Goal: Task Accomplishment & Management: Complete application form

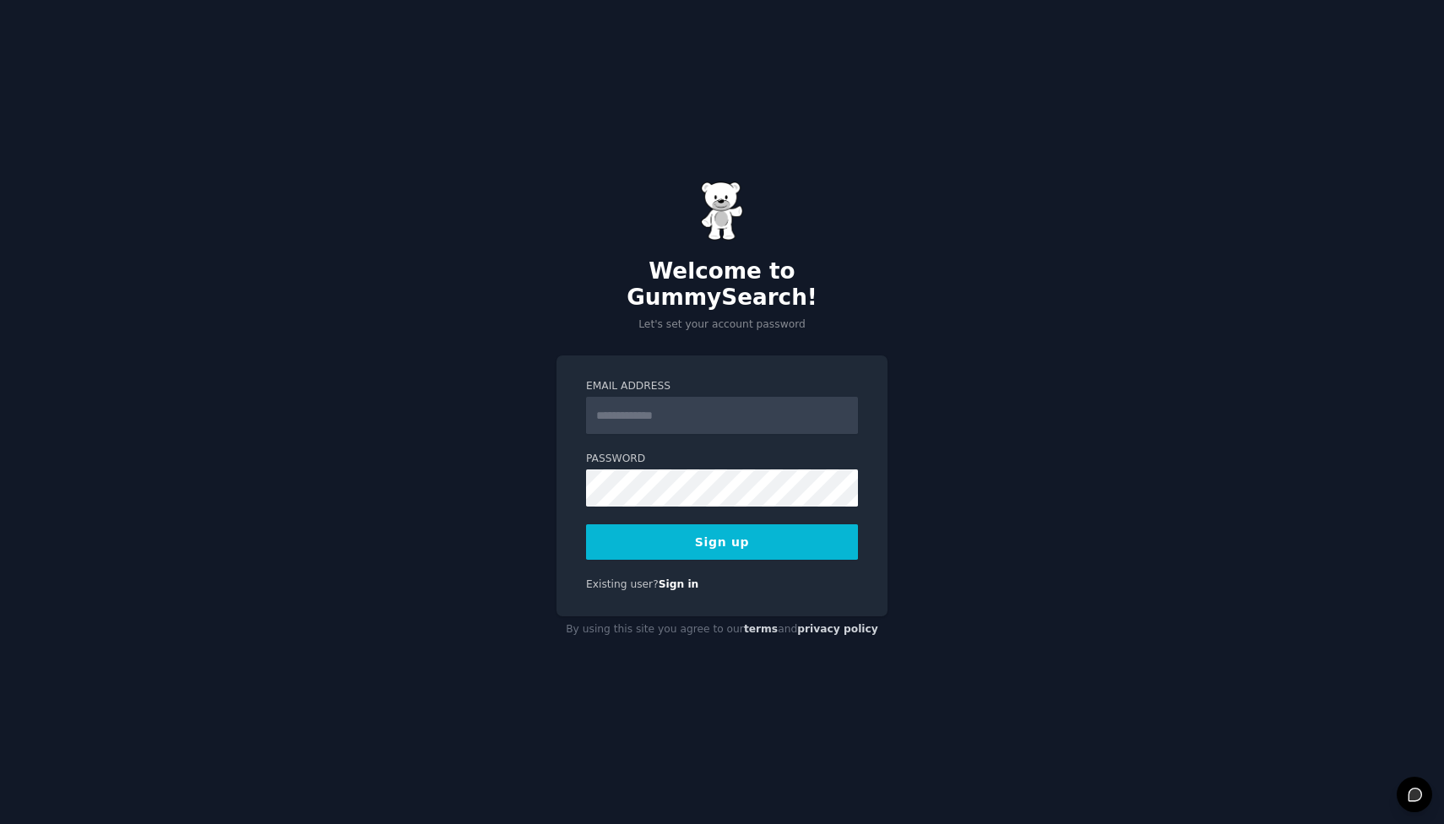
click at [686, 405] on input "Email Address" at bounding box center [722, 415] width 272 height 37
type input "**********"
click at [682, 550] on div "**********" at bounding box center [722, 486] width 331 height 261
click at [684, 535] on button "Sign up" at bounding box center [722, 541] width 272 height 35
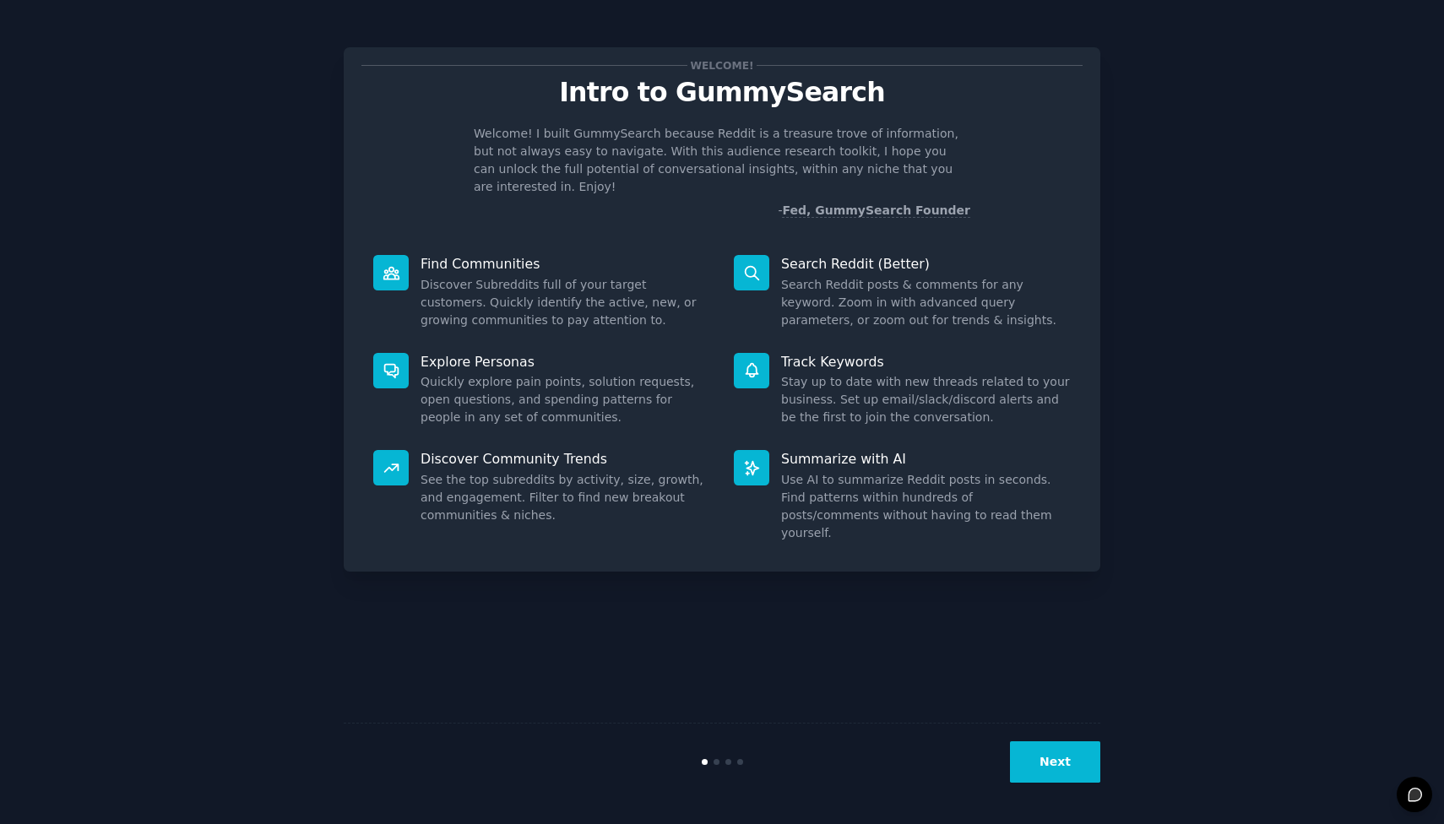
click at [1073, 770] on button "Next" at bounding box center [1055, 762] width 90 height 41
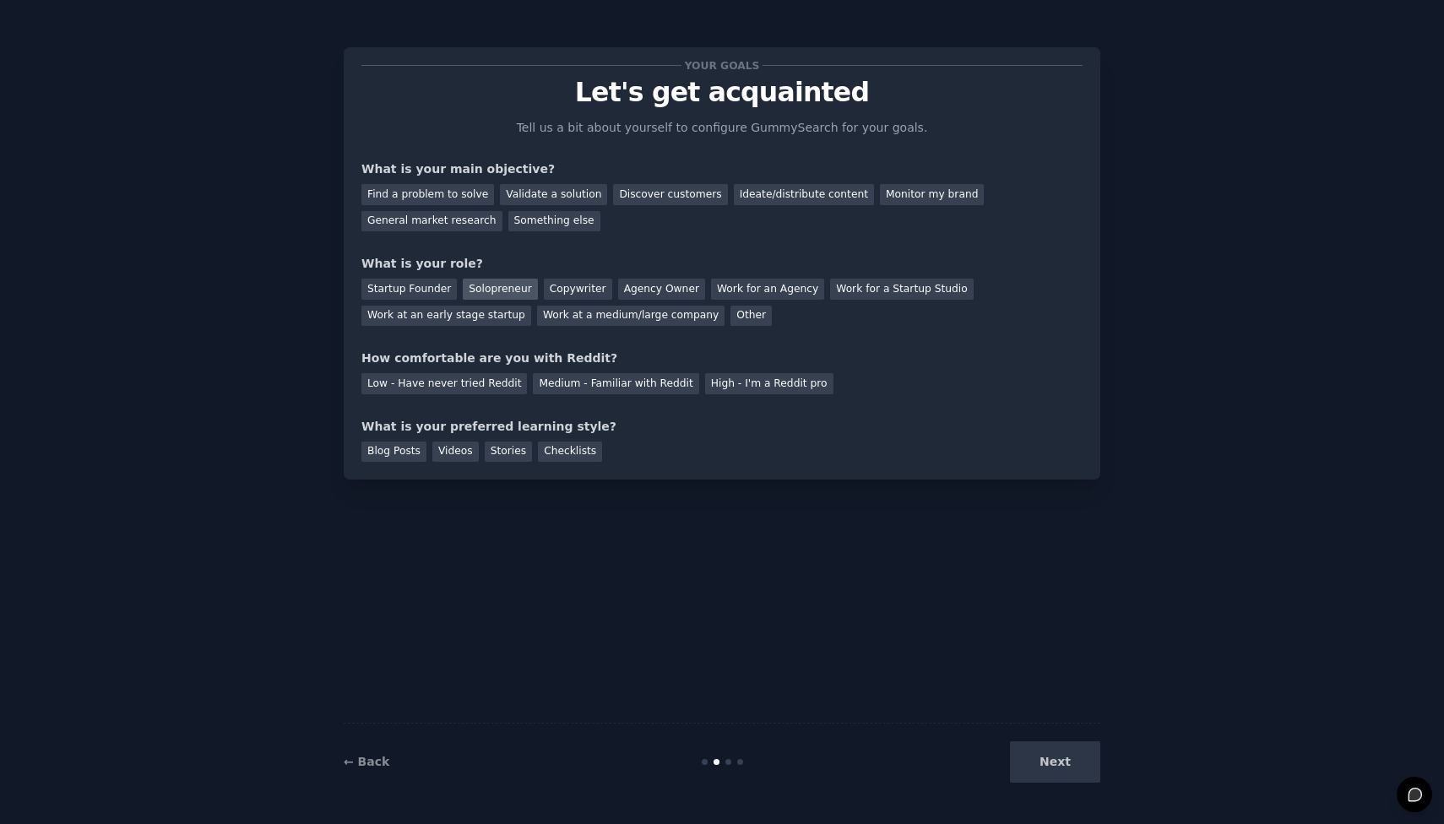
click at [503, 284] on div "Solopreneur" at bounding box center [500, 289] width 74 height 21
click at [530, 195] on div "Validate a solution" at bounding box center [553, 194] width 107 height 21
click at [473, 200] on div "Find a problem to solve" at bounding box center [427, 194] width 133 height 21
click at [468, 230] on div "General market research" at bounding box center [431, 221] width 141 height 21
click at [655, 391] on div "Medium - Familiar with Reddit" at bounding box center [616, 383] width 166 height 21
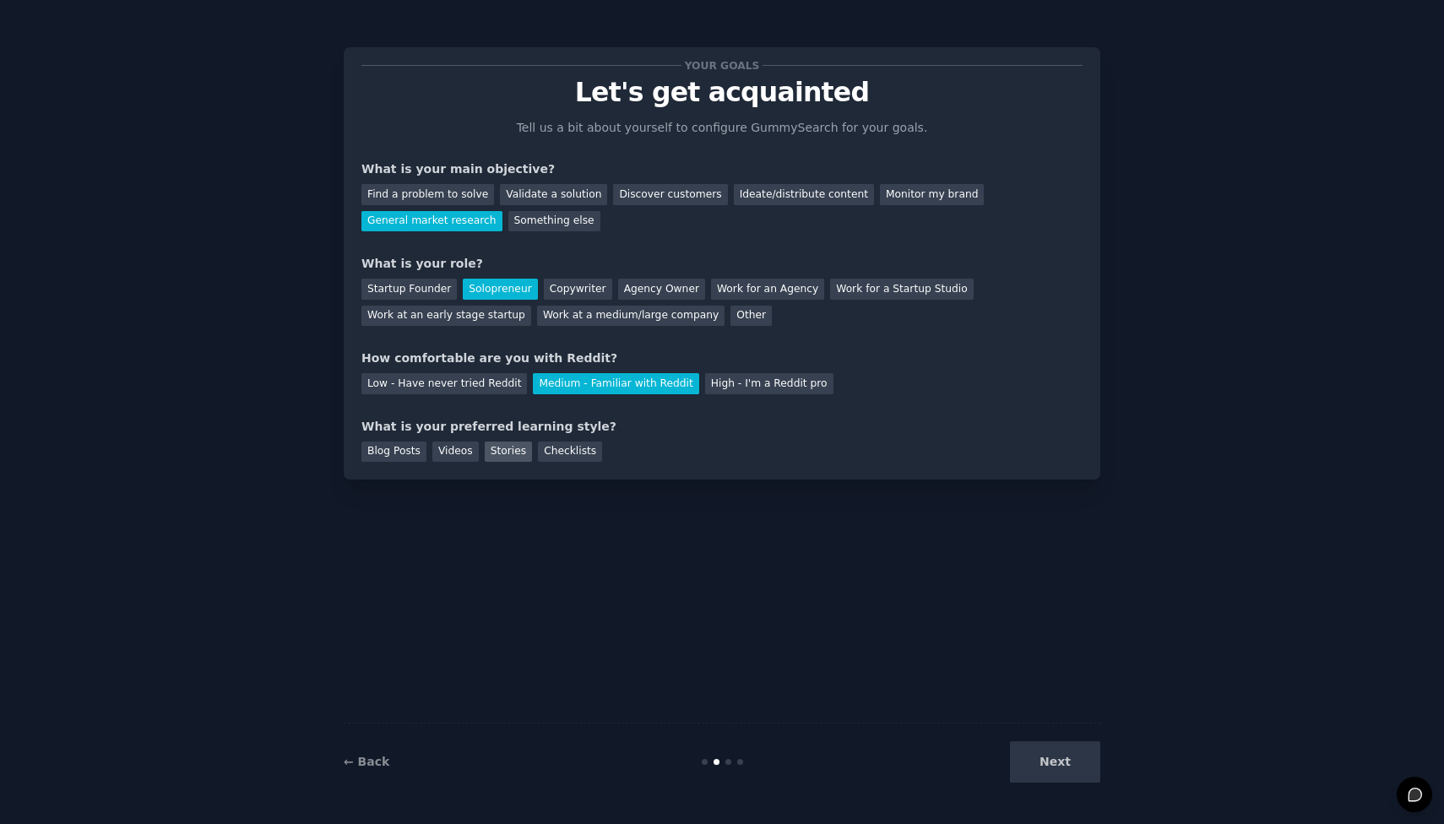
click at [508, 444] on div "Stories" at bounding box center [508, 452] width 47 height 21
click at [466, 454] on div "Videos" at bounding box center [455, 452] width 46 height 21
click at [414, 455] on div "Blog Posts" at bounding box center [393, 452] width 65 height 21
click at [1057, 761] on button "Next" at bounding box center [1055, 762] width 90 height 41
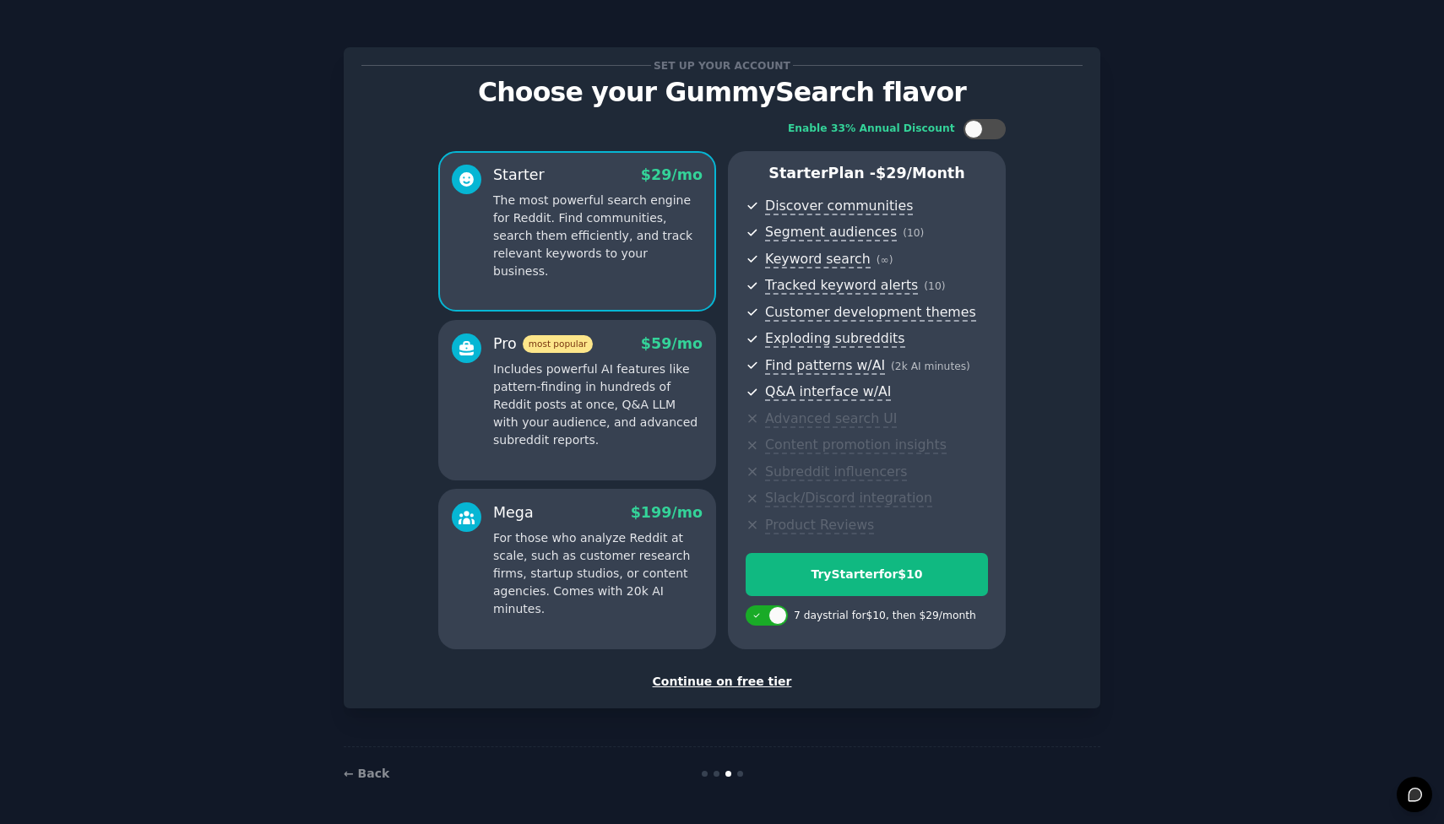
click at [748, 687] on div "Continue on free tier" at bounding box center [721, 682] width 721 height 18
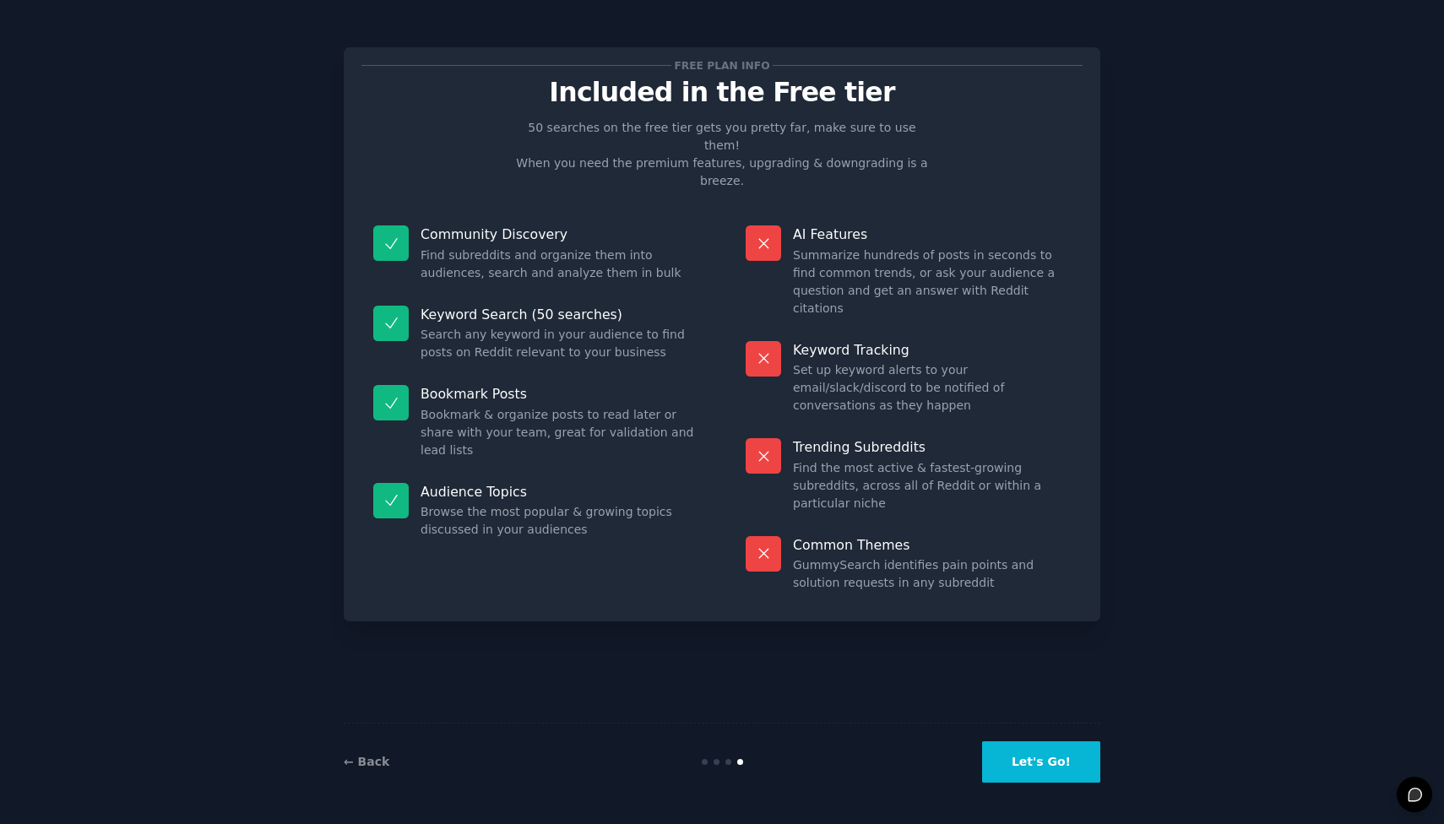
click at [1034, 768] on button "Let's Go!" at bounding box center [1041, 762] width 118 height 41
